Goal: Register for event/course: Sign up to attend an event or enroll in a course

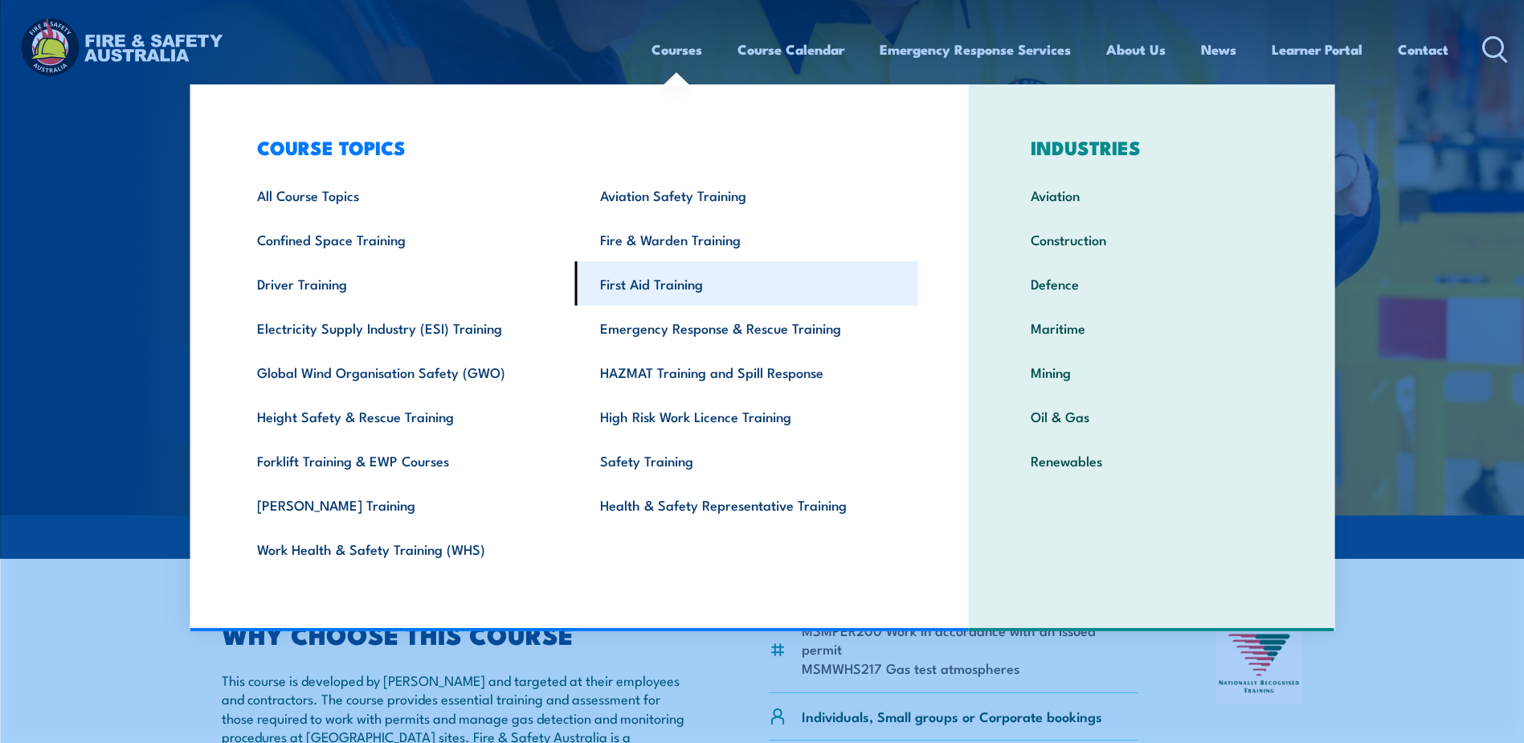
click at [657, 278] on link "First Aid Training" at bounding box center [746, 283] width 343 height 44
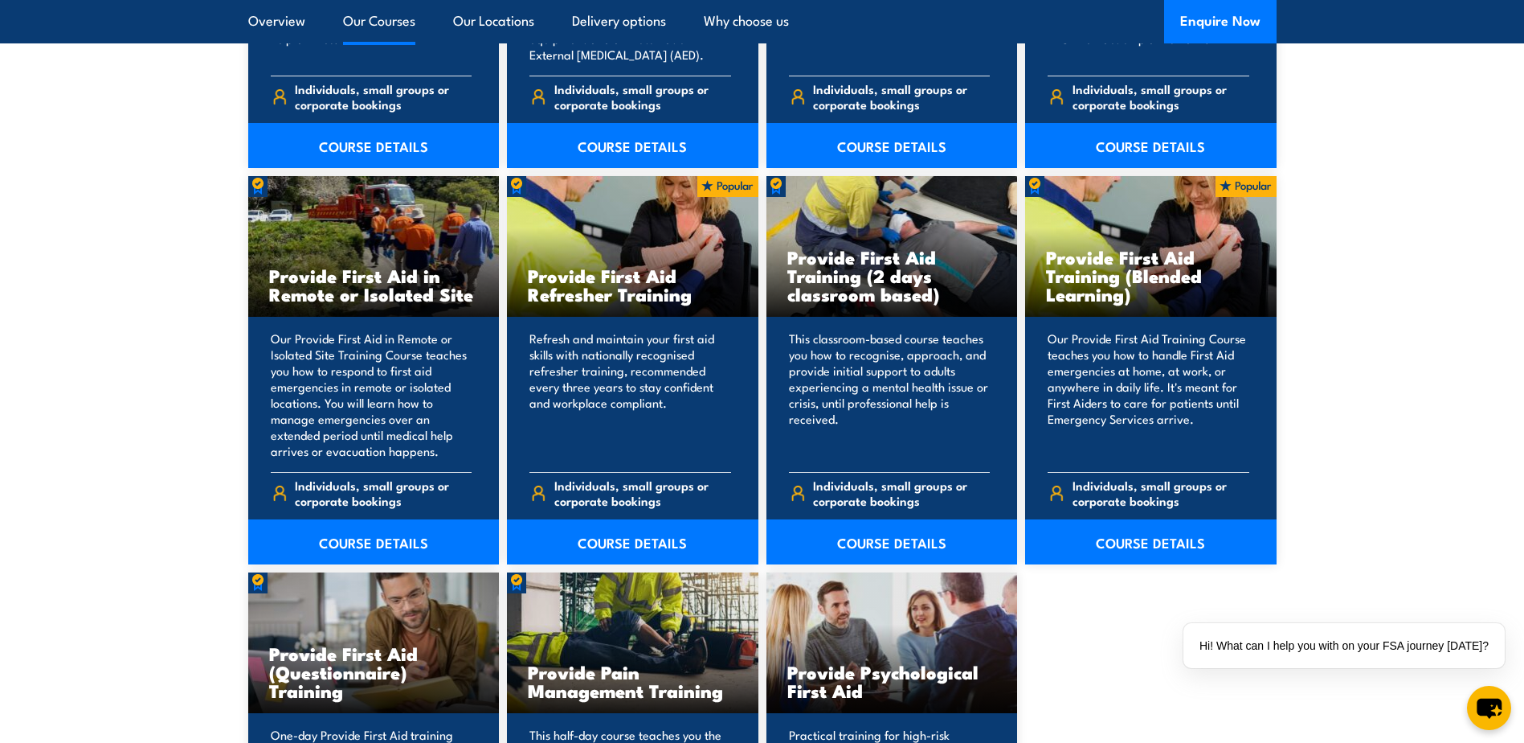
scroll to position [2411, 0]
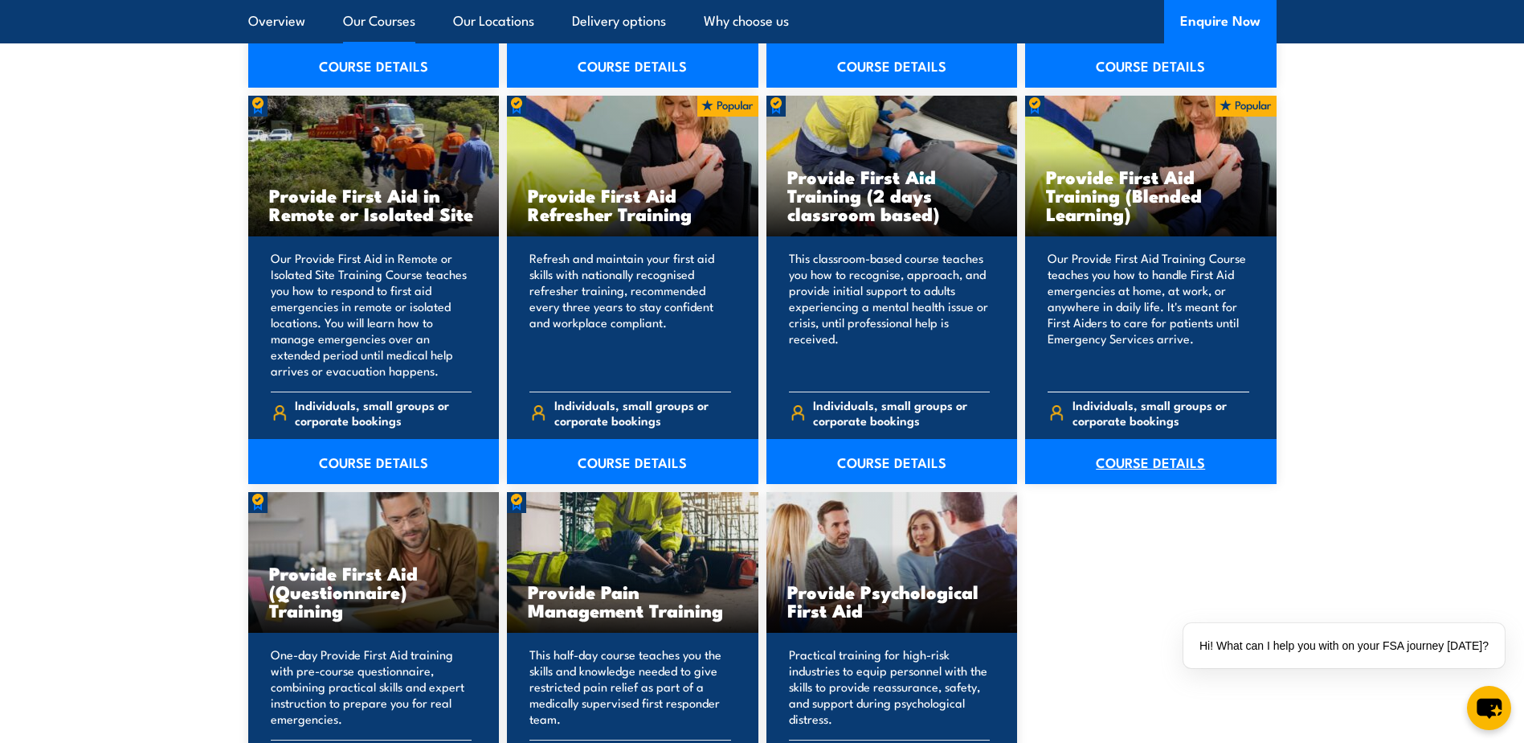
click at [1169, 467] on link "COURSE DETAILS" at bounding box center [1151, 461] width 252 height 45
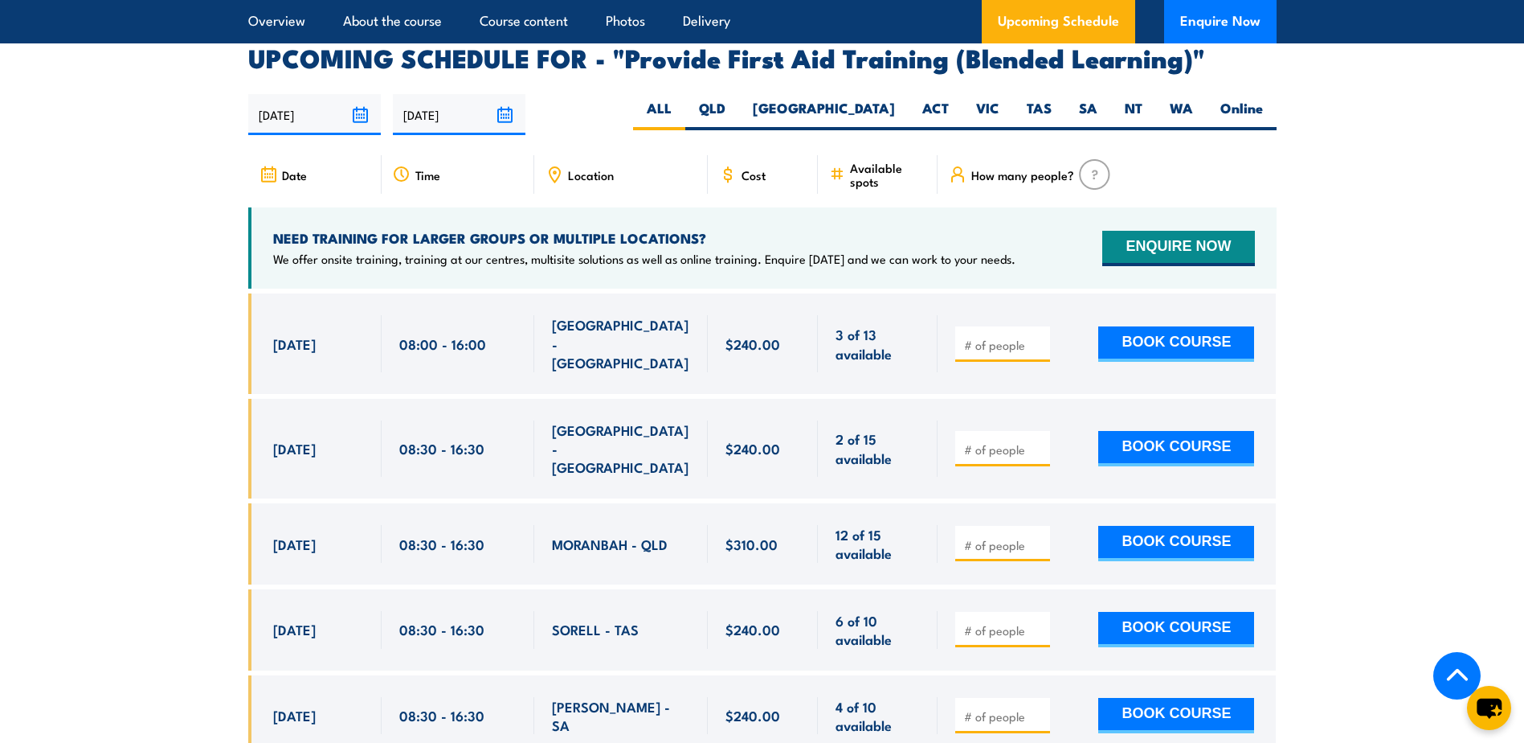
scroll to position [3054, 0]
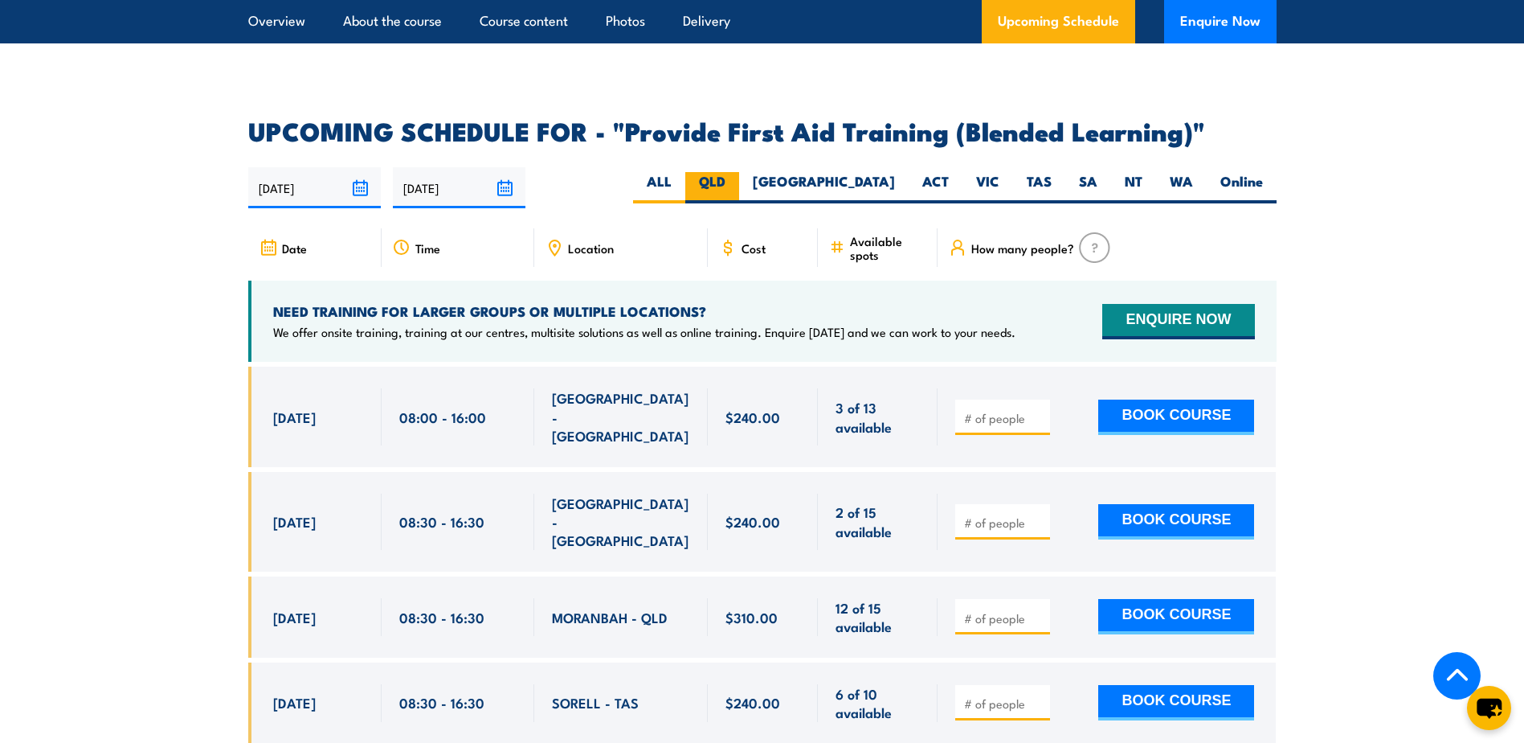
click at [739, 201] on label "QLD" at bounding box center [712, 187] width 54 height 31
click at [736, 182] on input "QLD" at bounding box center [731, 177] width 10 height 10
radio input "true"
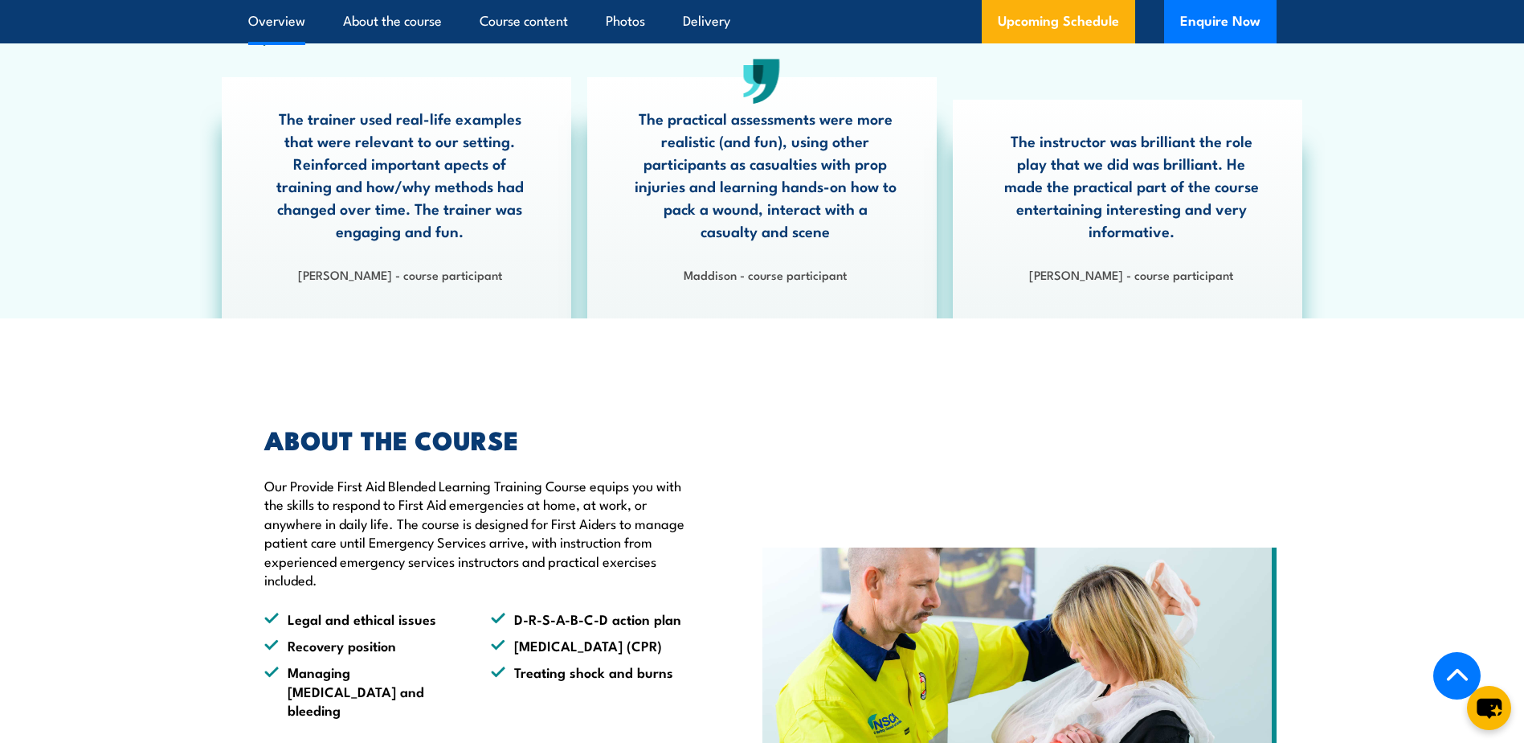
scroll to position [774, 0]
